Goal: Task Accomplishment & Management: Use online tool/utility

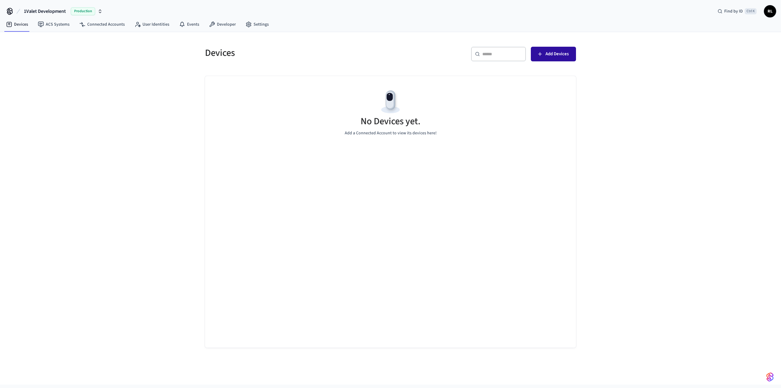
click at [549, 56] on span "Add Devices" at bounding box center [556, 54] width 23 height 8
click at [570, 52] on button "Add Devices" at bounding box center [553, 54] width 45 height 15
click at [91, 10] on span "Production" at bounding box center [83, 11] width 24 height 8
click at [84, 95] on div "Devices ​ ​ Add Devices No Devices yet. Add a Connected Account to view its dev…" at bounding box center [390, 208] width 781 height 352
click at [91, 8] on span "Production" at bounding box center [83, 11] width 24 height 8
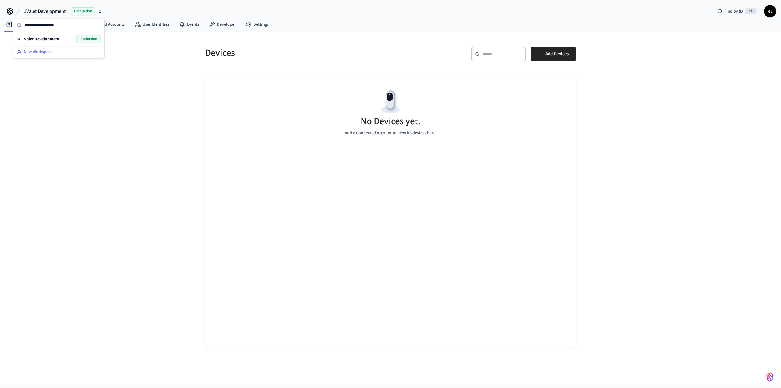
click at [36, 51] on span "New Workspace" at bounding box center [38, 52] width 29 height 6
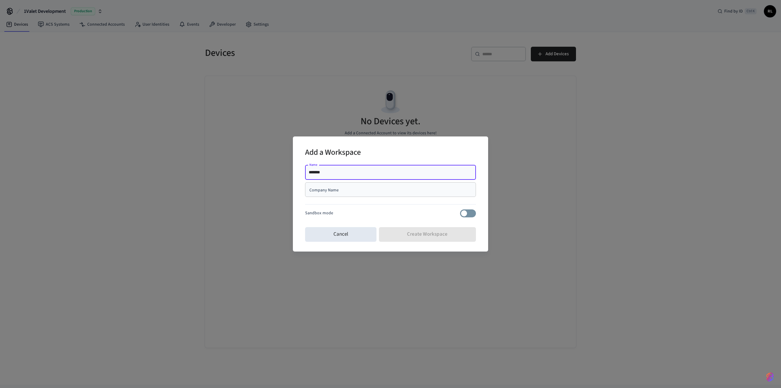
type input "*******"
click at [364, 188] on input "Company Name" at bounding box center [391, 189] width 164 height 6
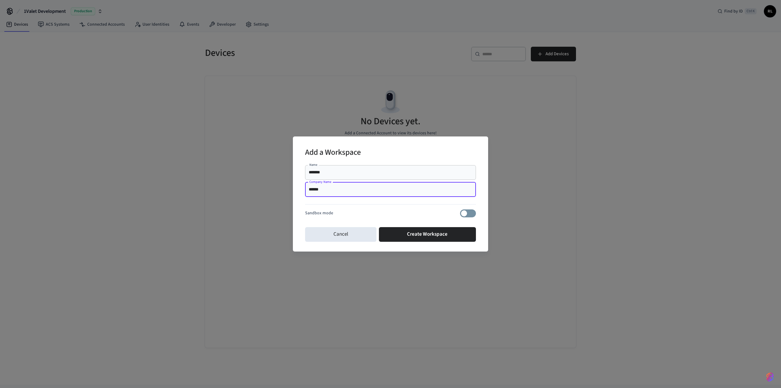
type input "******"
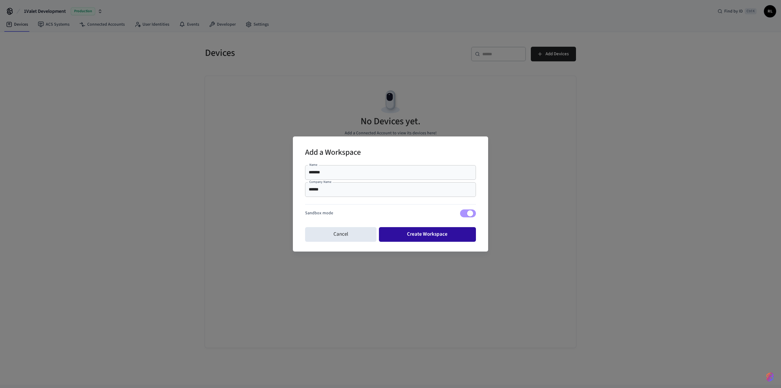
click at [419, 235] on button "Create Workspace" at bounding box center [427, 234] width 97 height 15
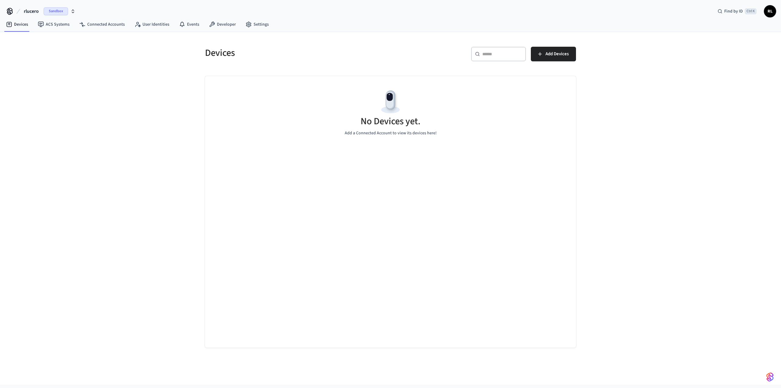
click at [62, 9] on span "Sandbox" at bounding box center [56, 11] width 24 height 8
click at [48, 51] on div "rlucero Sandbox" at bounding box center [50, 51] width 84 height 8
click at [557, 52] on span "Add Devices" at bounding box center [556, 54] width 23 height 8
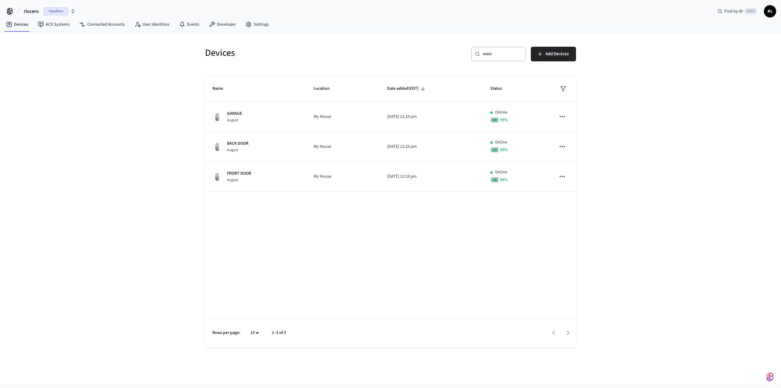
click at [771, 10] on span "RL" at bounding box center [769, 11] width 11 height 11
click at [672, 118] on div "Devices ​ ​ Add Devices Name Location Date added (EDT) Status GARAGE August My …" at bounding box center [390, 208] width 781 height 352
click at [226, 23] on link "Developer" at bounding box center [222, 24] width 37 height 11
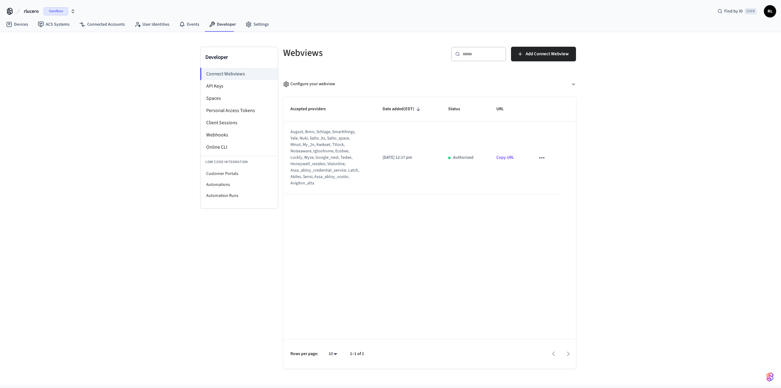
click at [63, 11] on span "Sandbox" at bounding box center [56, 11] width 24 height 8
click at [61, 37] on div "1Valet Development Production" at bounding box center [50, 39] width 84 height 8
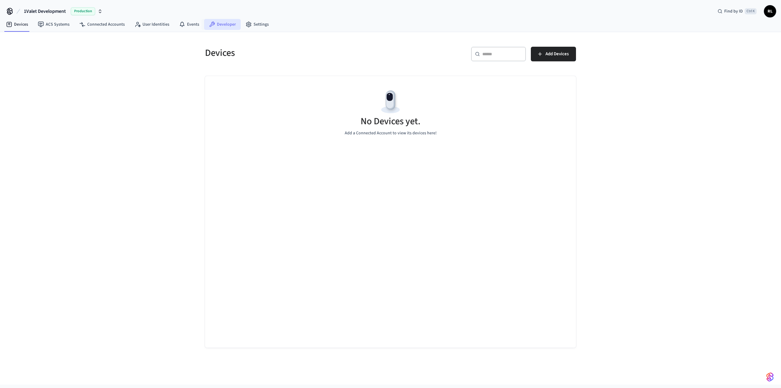
click at [226, 25] on link "Developer" at bounding box center [222, 24] width 37 height 11
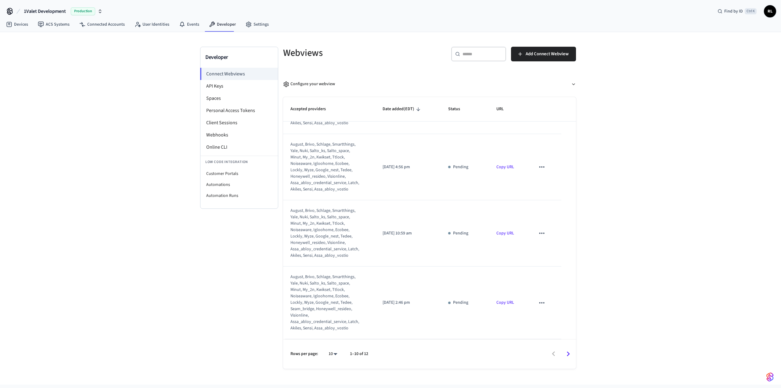
scroll to position [476, 0]
click at [86, 11] on span "Production" at bounding box center [83, 11] width 24 height 8
click at [85, 49] on span "Sandbox" at bounding box center [88, 51] width 24 height 8
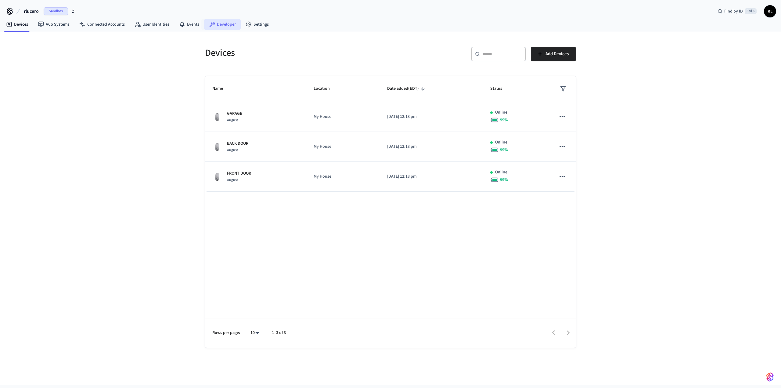
click at [218, 25] on link "Developer" at bounding box center [222, 24] width 37 height 11
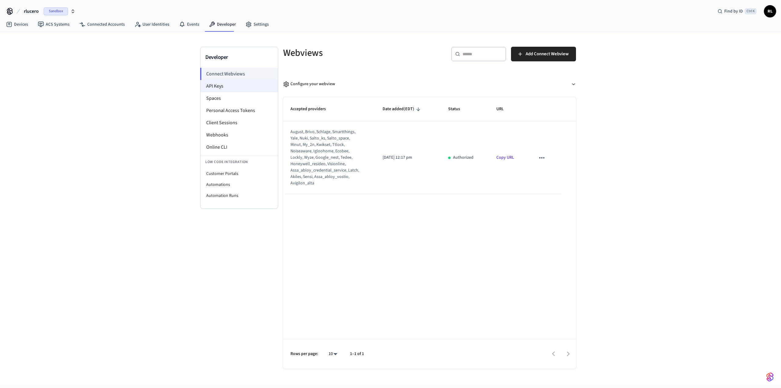
click at [220, 84] on li "API Keys" at bounding box center [238, 86] width 77 height 12
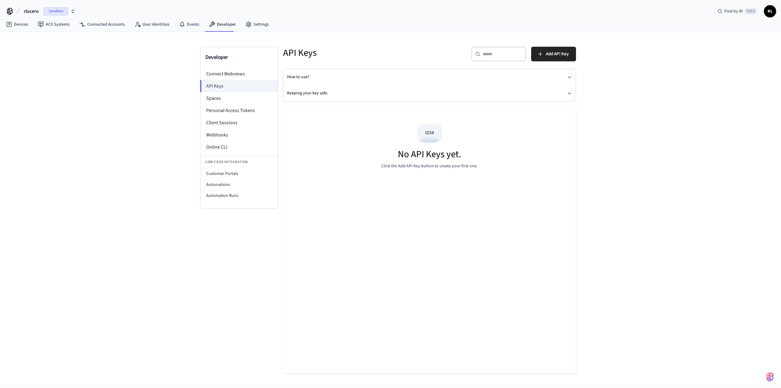
click at [56, 12] on span "Sandbox" at bounding box center [56, 11] width 24 height 8
click at [74, 38] on span "Production" at bounding box center [79, 39] width 24 height 8
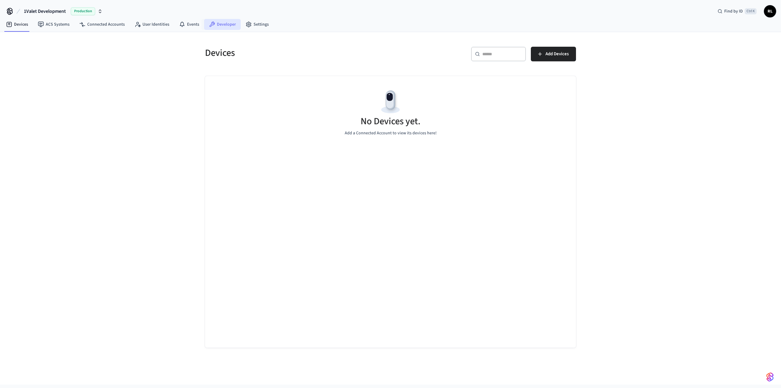
click at [218, 26] on link "Developer" at bounding box center [222, 24] width 37 height 11
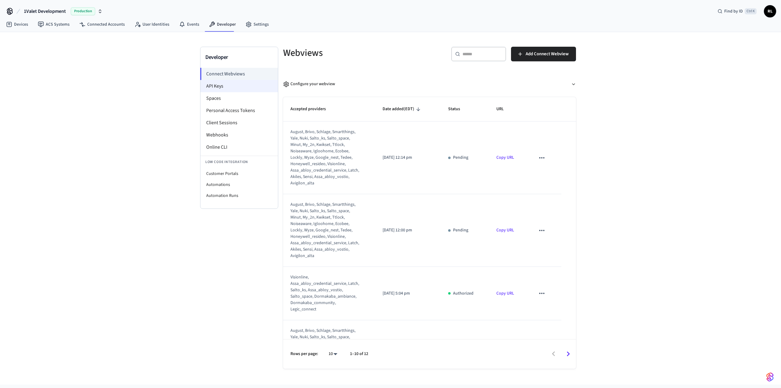
click at [215, 85] on li "API Keys" at bounding box center [238, 86] width 77 height 12
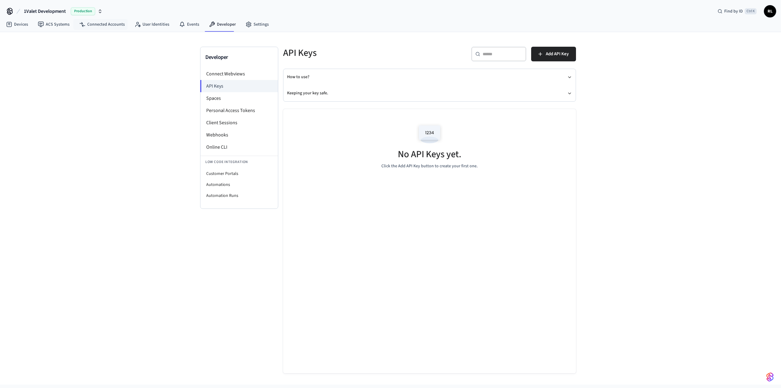
click at [87, 9] on span "Production" at bounding box center [83, 11] width 24 height 8
click at [83, 51] on span "Sandbox" at bounding box center [88, 51] width 24 height 8
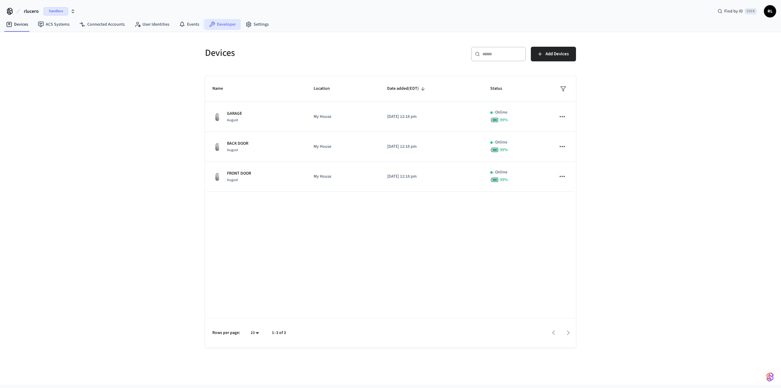
click at [222, 25] on link "Developer" at bounding box center [222, 24] width 37 height 11
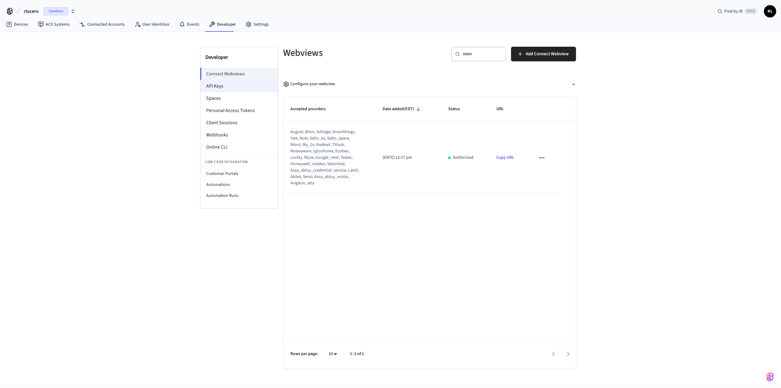
click at [225, 86] on li "API Keys" at bounding box center [238, 86] width 77 height 12
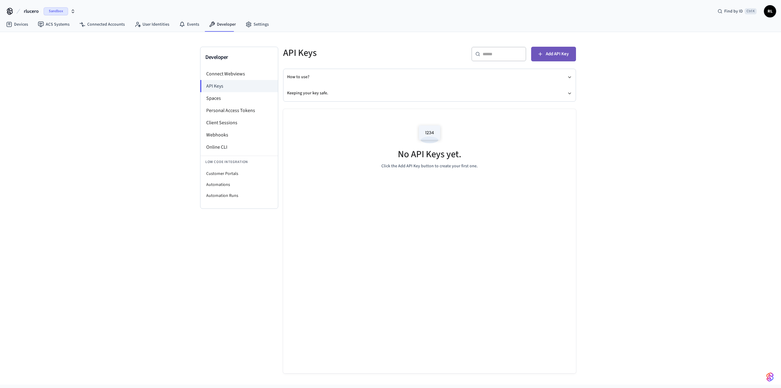
click at [558, 51] on span "Add API Key" at bounding box center [557, 54] width 23 height 8
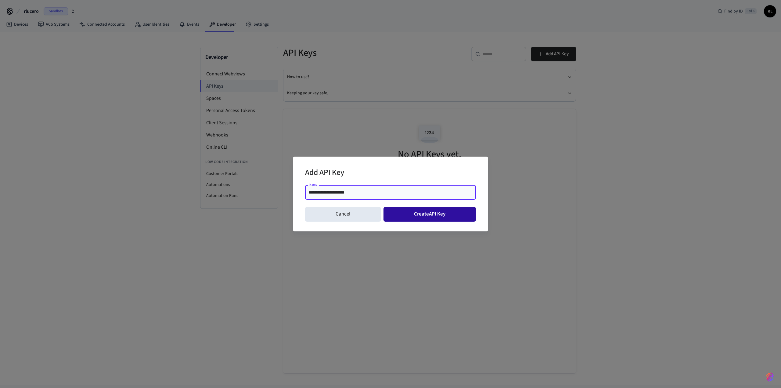
type input "**********"
click at [437, 217] on button "Create API Key" at bounding box center [429, 214] width 93 height 15
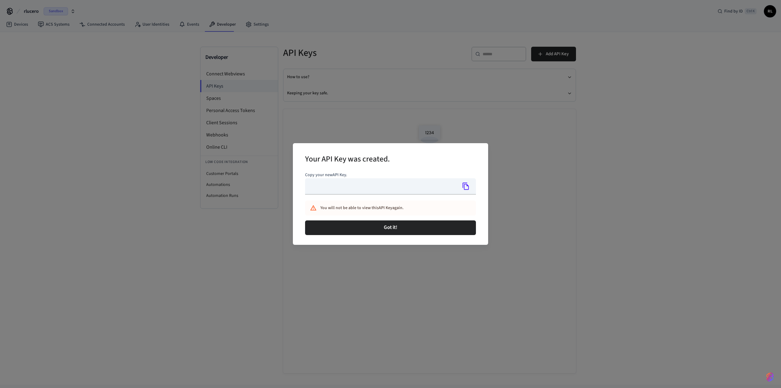
type input "**********"
click at [466, 188] on icon "Copy" at bounding box center [466, 186] width 8 height 8
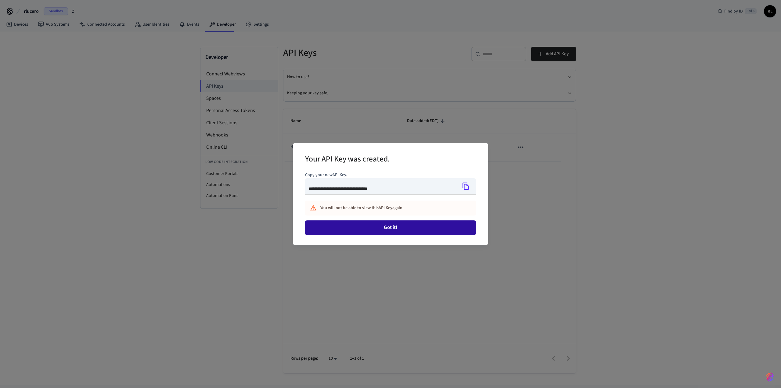
click at [394, 226] on button "Got it!" at bounding box center [390, 227] width 171 height 15
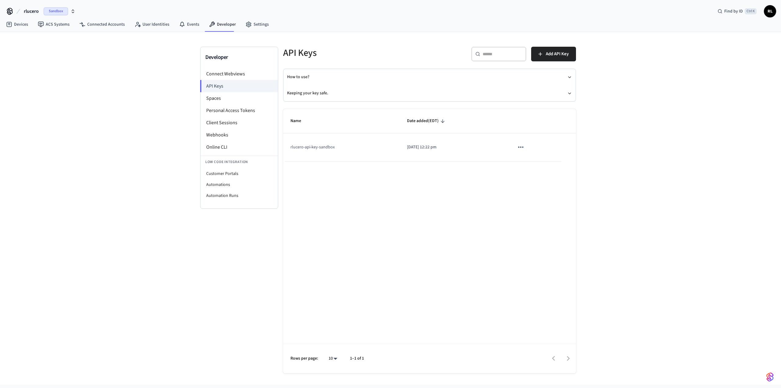
click at [520, 146] on icon "sticky table" at bounding box center [521, 147] width 8 height 8
click at [453, 217] on div at bounding box center [390, 194] width 781 height 388
